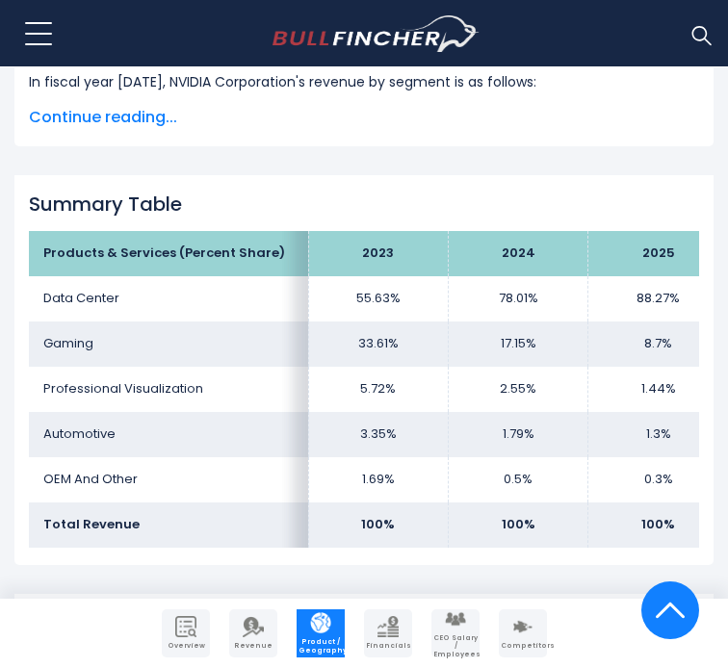
scroll to position [1252, 0]
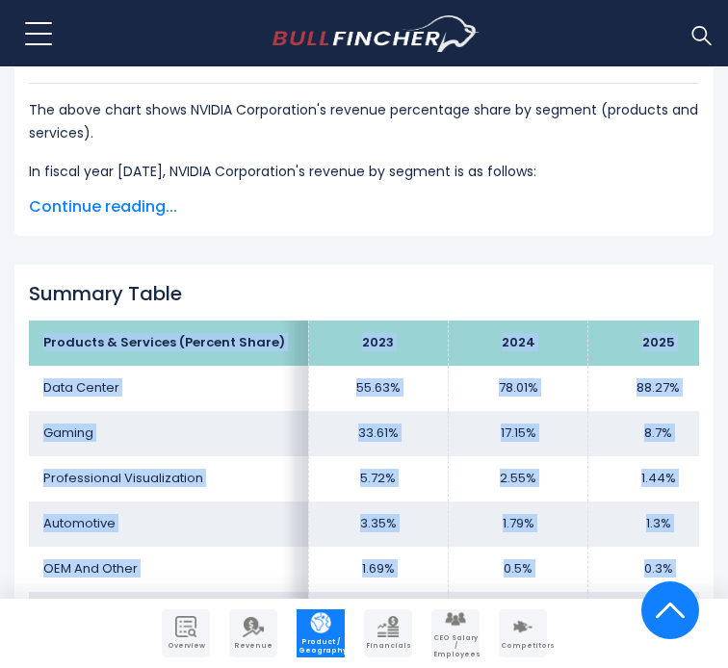
drag, startPoint x: 35, startPoint y: 257, endPoint x: 670, endPoint y: 548, distance: 699.0
click at [670, 548] on tbody "Products & Services (Percent Share) 2023 2024 2025 Data Center 55.63% 78.01% Ga…" at bounding box center [378, 479] width 699 height 316
copy tbody "Products & Services (Percent Share) 2023 2024 2025 Data Center 55.63% 78.01% 88…"
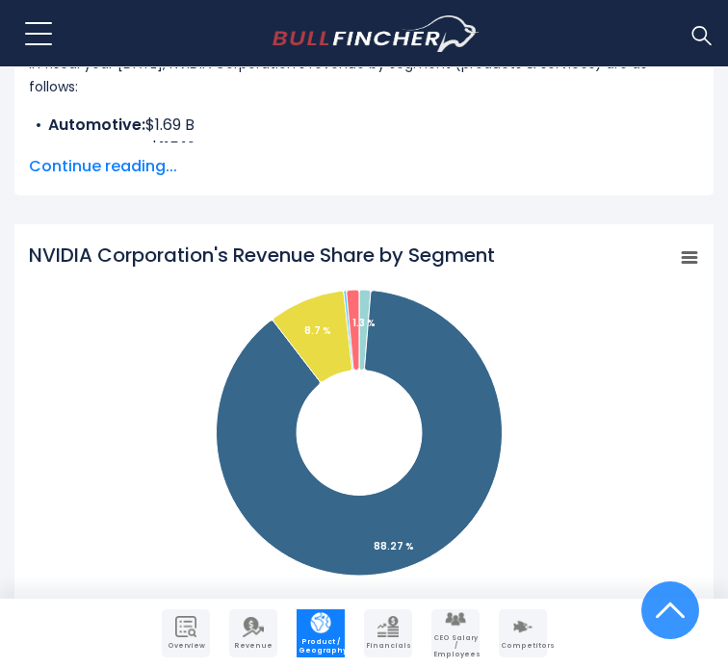
scroll to position [266, 0]
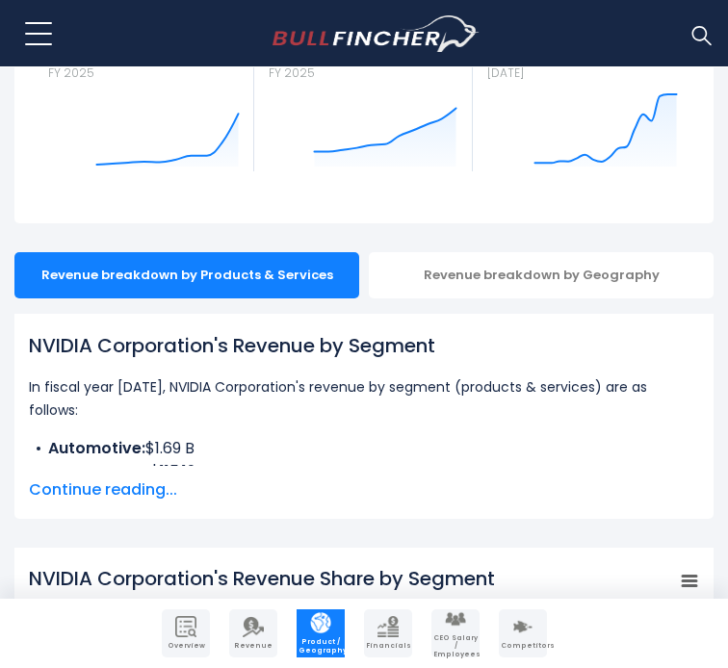
drag, startPoint x: 439, startPoint y: 297, endPoint x: -1, endPoint y: 299, distance: 440.1
click at [0, 299] on html "Overview Revenue Product / Geography" at bounding box center [364, 68] width 728 height 668
copy h1 "NVIDIA Corporation's Revenue by Segment"
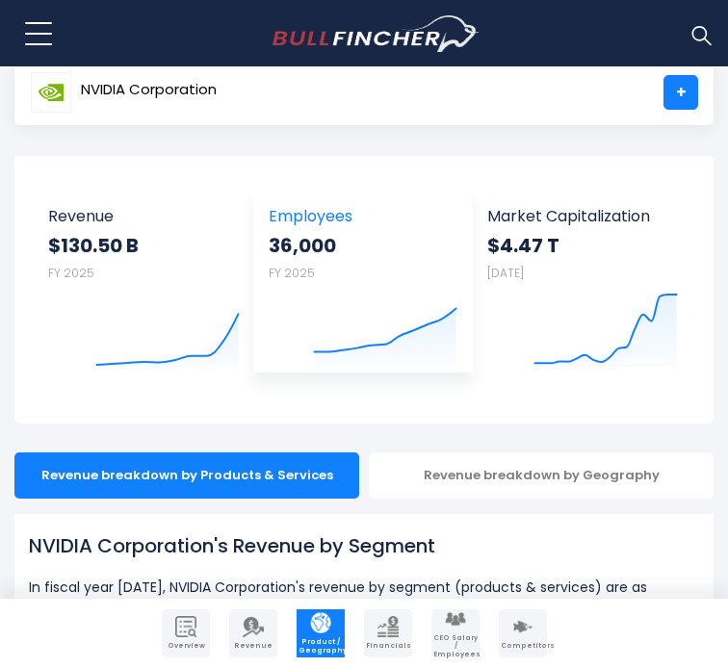
scroll to position [0, 0]
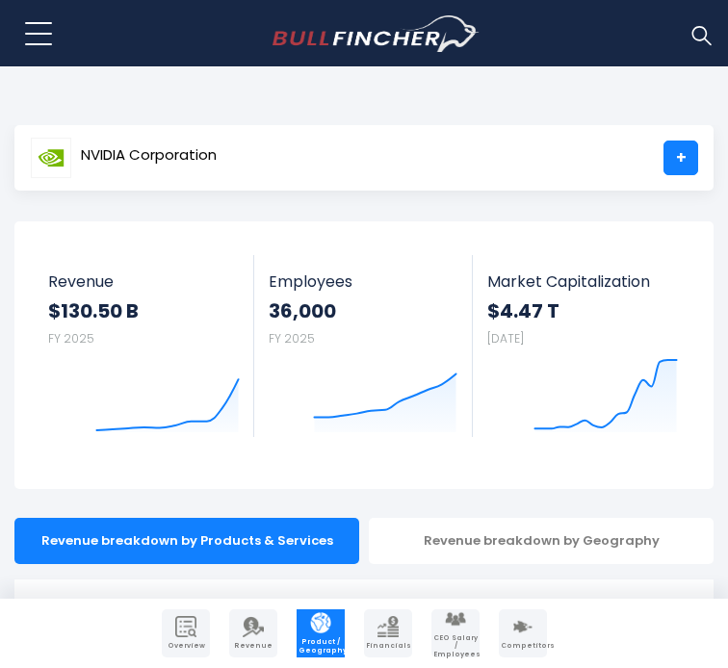
click at [370, 209] on main "NVIDIA Corporation + NVIDIA Corporation + Overview Revenue Product / Geography …" at bounding box center [364, 307] width 728 height 364
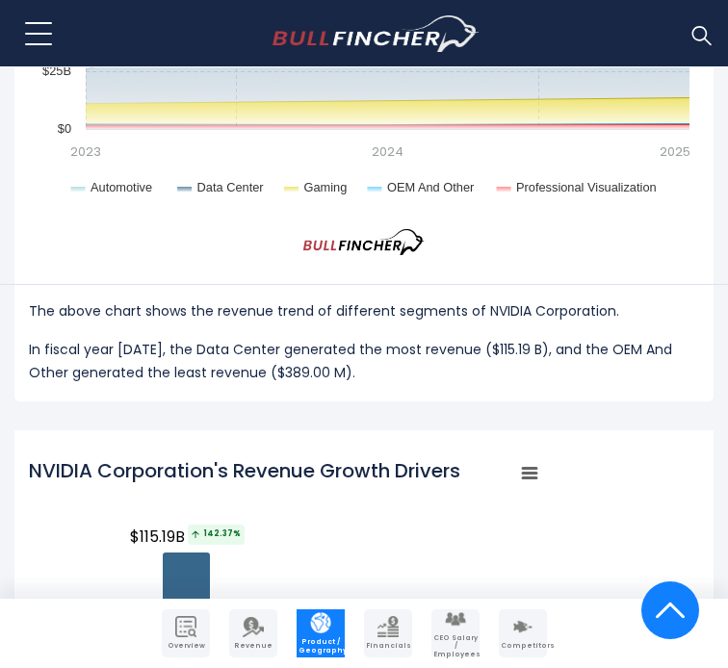
scroll to position [2600, 0]
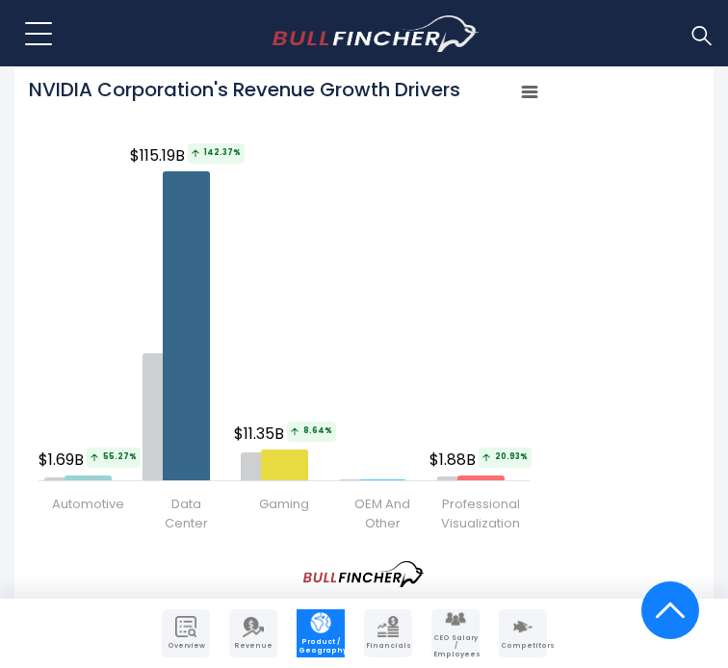
drag, startPoint x: 725, startPoint y: 287, endPoint x: 724, endPoint y: 383, distance: 96.3
click at [724, 383] on div "NVIDIA Corporation's Revenue by Segment In fiscal year [DATE], NVIDIA Corporati…" at bounding box center [364, 355] width 728 height 4751
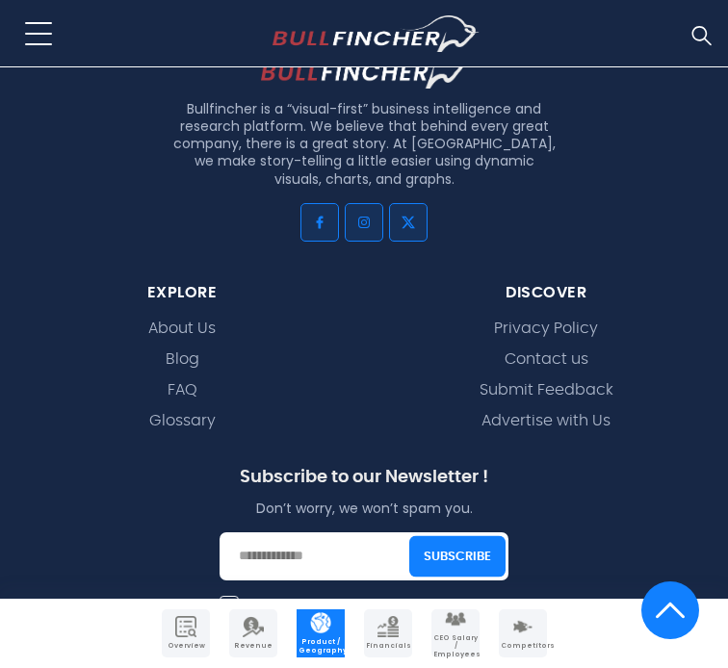
scroll to position [5503, 0]
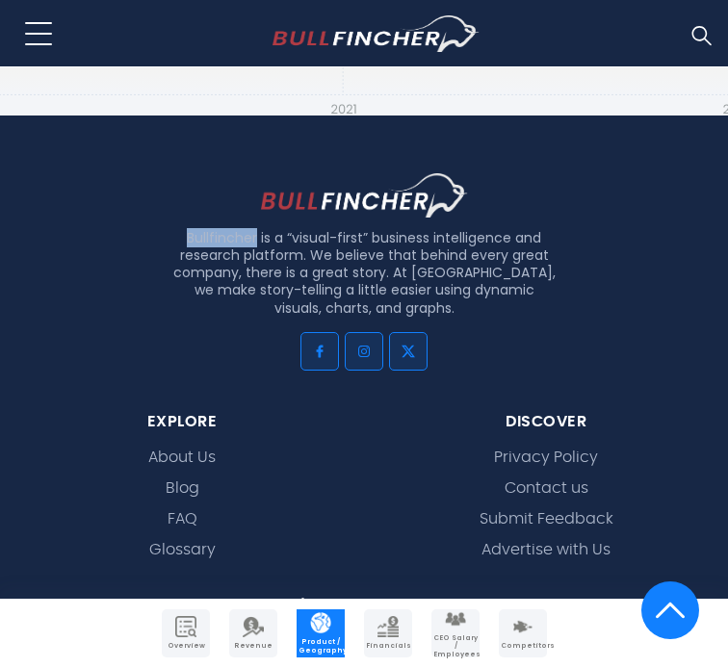
drag, startPoint x: 179, startPoint y: 259, endPoint x: 256, endPoint y: 262, distance: 77.1
click at [256, 262] on p "Bullfincher is a “visual-first” business intelligence and research platform. We…" at bounding box center [363, 273] width 385 height 88
copy p "Bullfincher"
